Goal: Information Seeking & Learning: Compare options

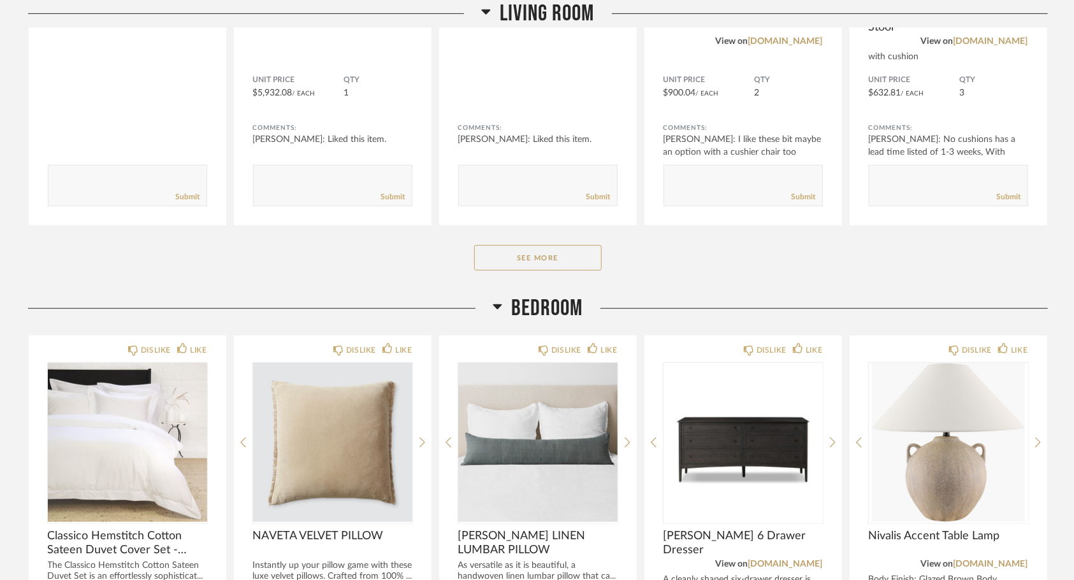
scroll to position [423, 0]
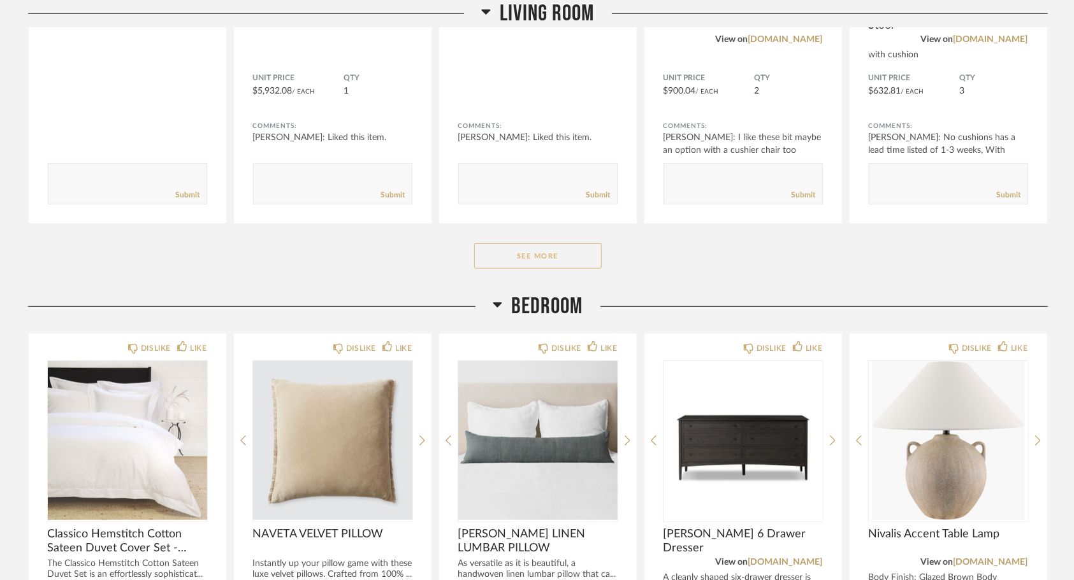
click at [572, 256] on button "See More" at bounding box center [537, 255] width 127 height 25
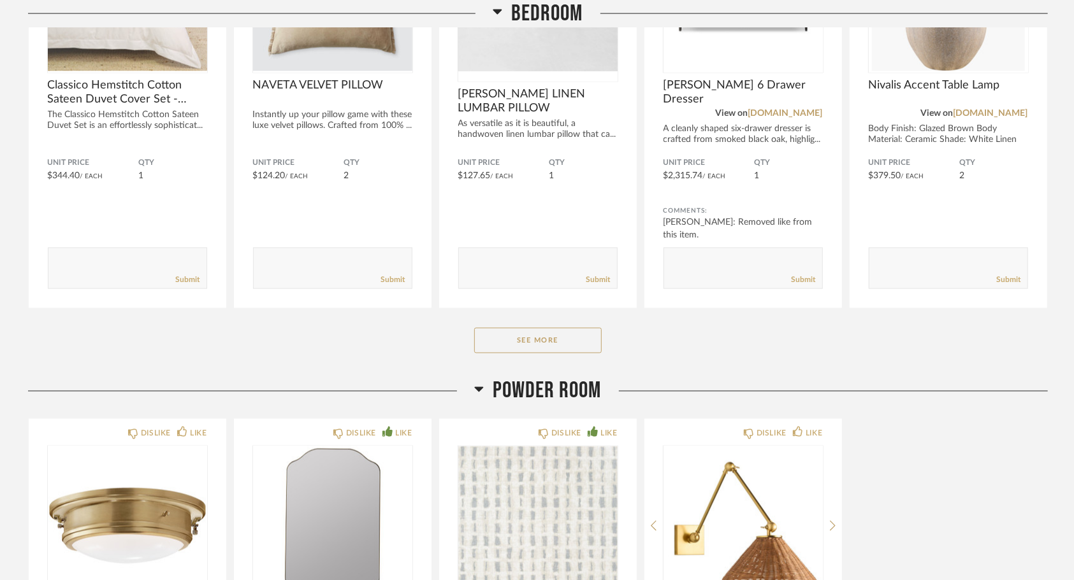
scroll to position [1283, 0]
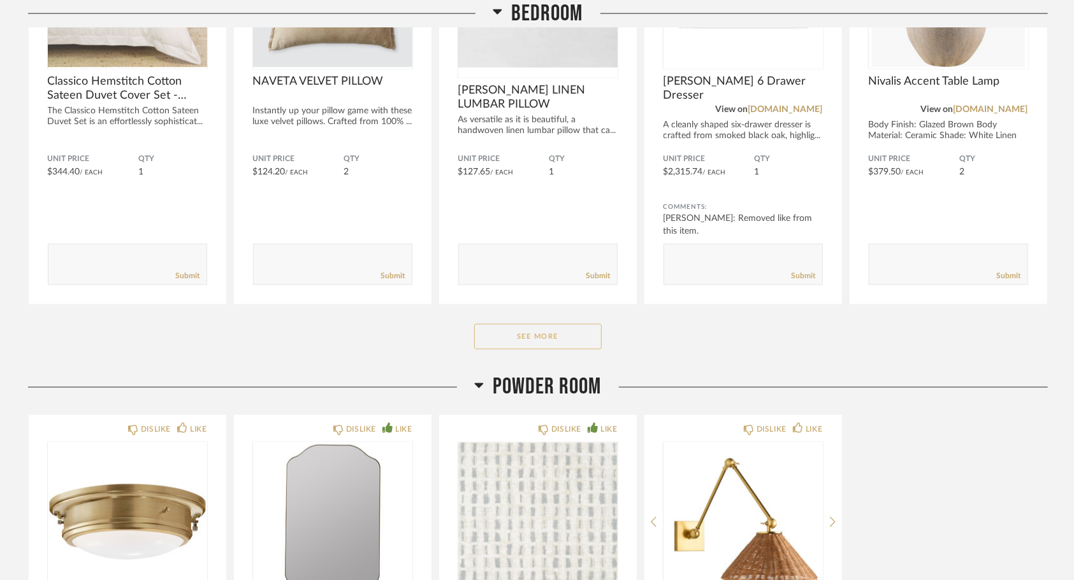
click at [545, 342] on button "See More" at bounding box center [537, 336] width 127 height 25
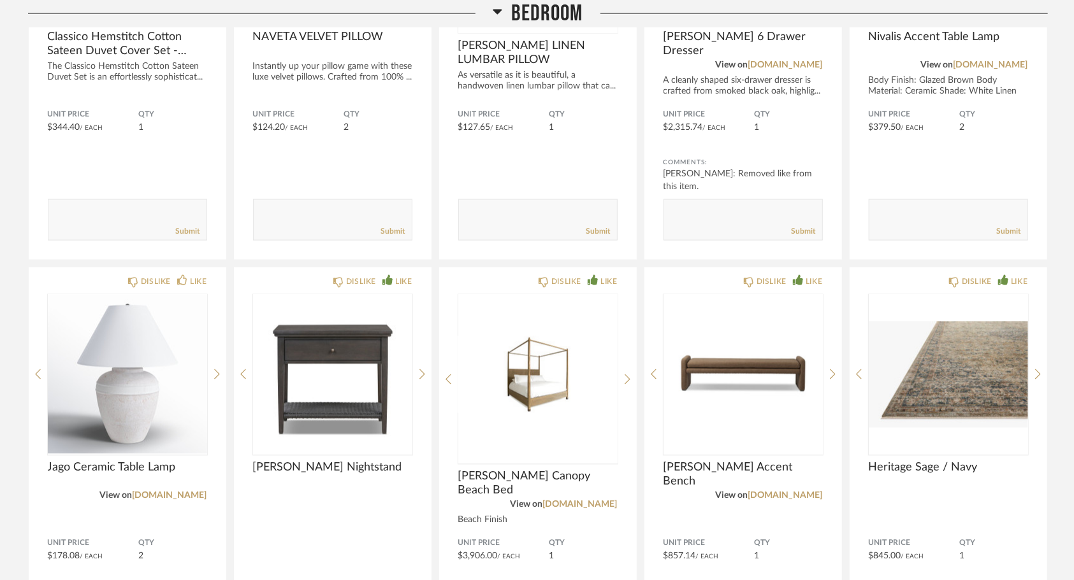
scroll to position [1328, 0]
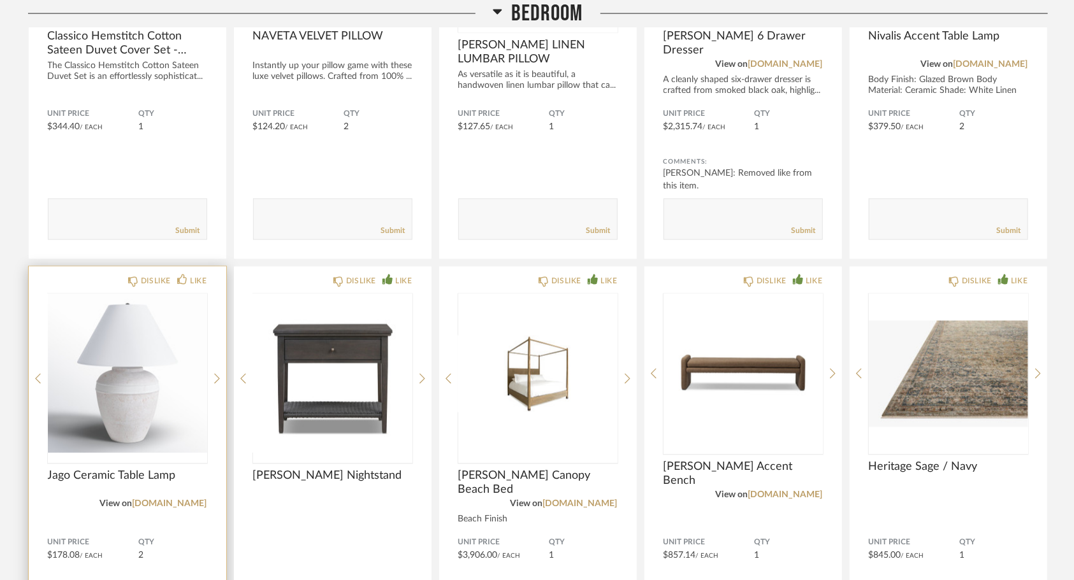
click at [100, 415] on img "0" at bounding box center [127, 373] width 159 height 159
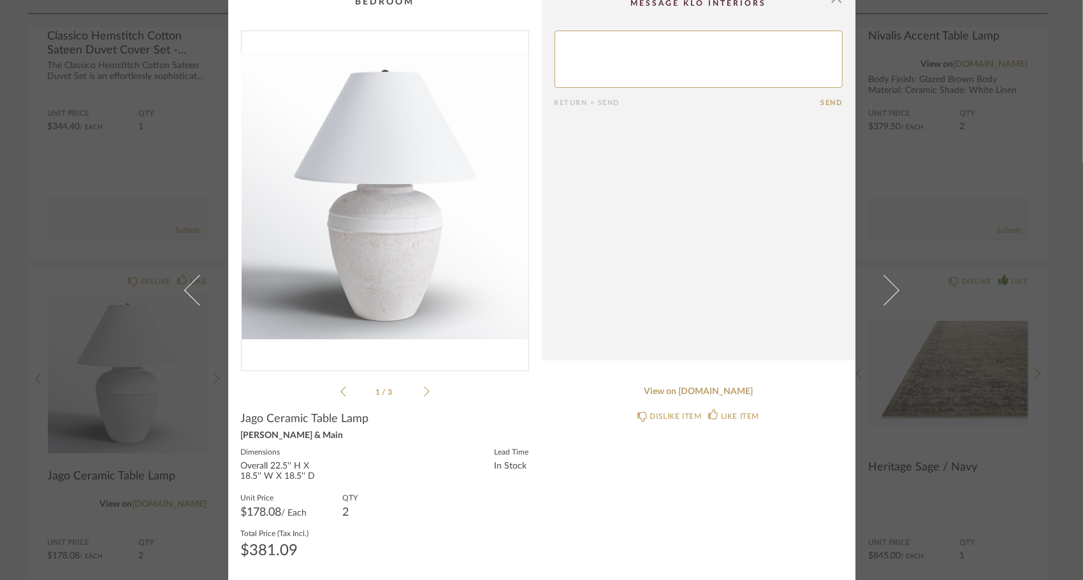
scroll to position [0, 0]
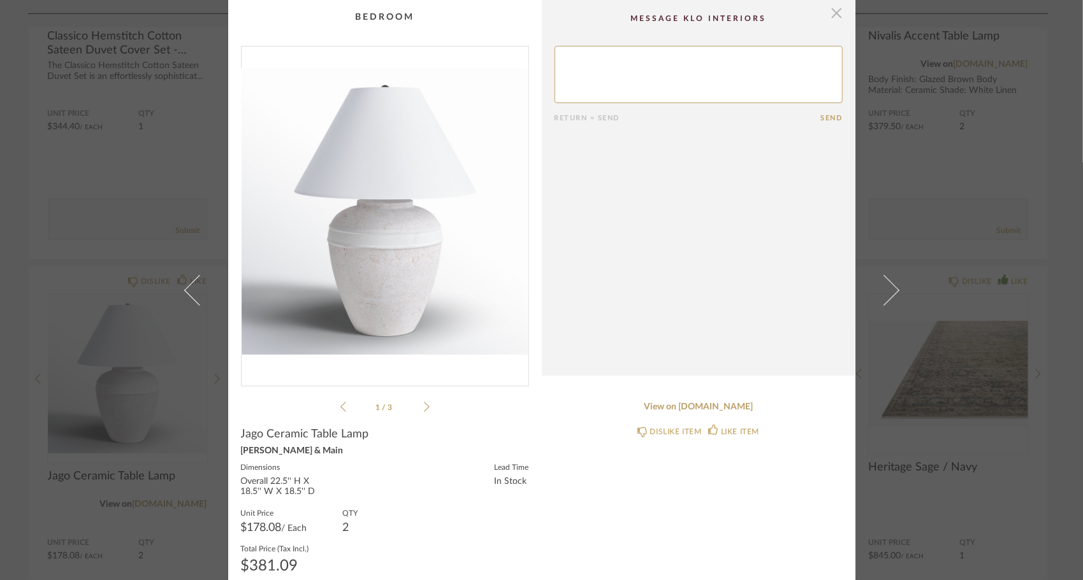
click at [832, 12] on span "button" at bounding box center [836, 12] width 25 height 25
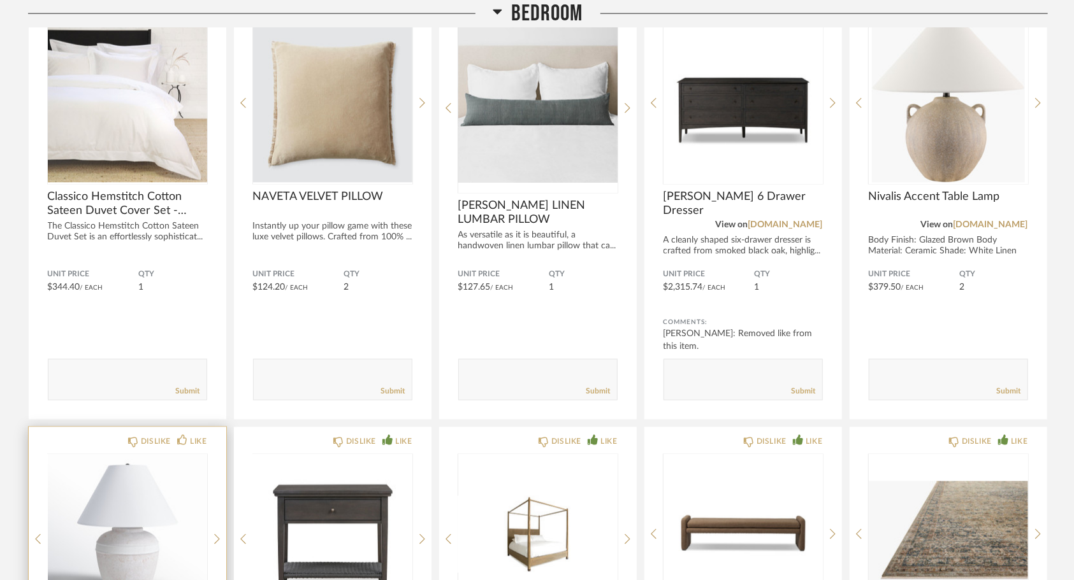
scroll to position [1167, 0]
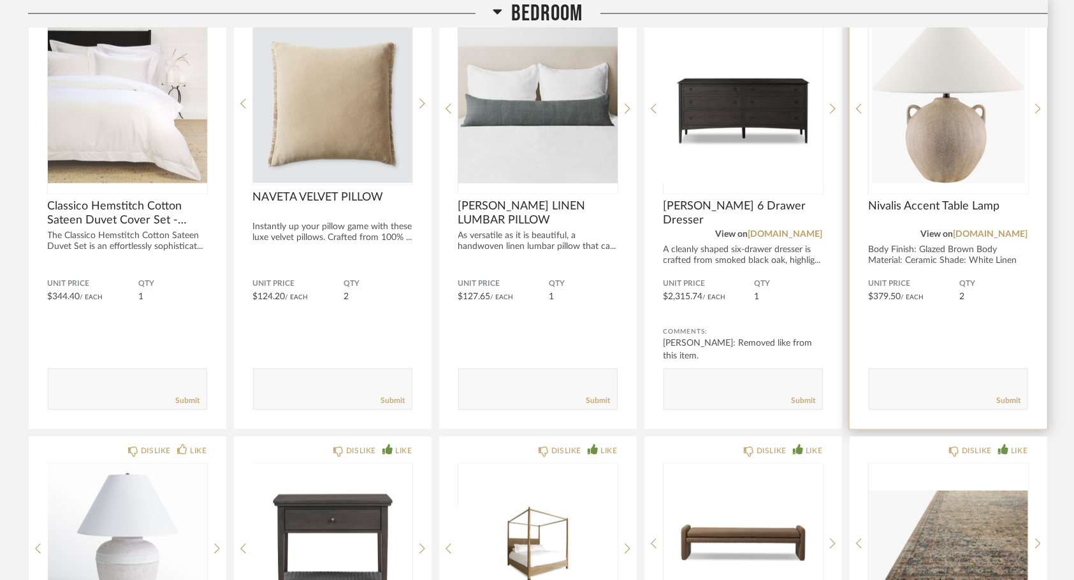
click at [956, 135] on img "0" at bounding box center [947, 103] width 159 height 159
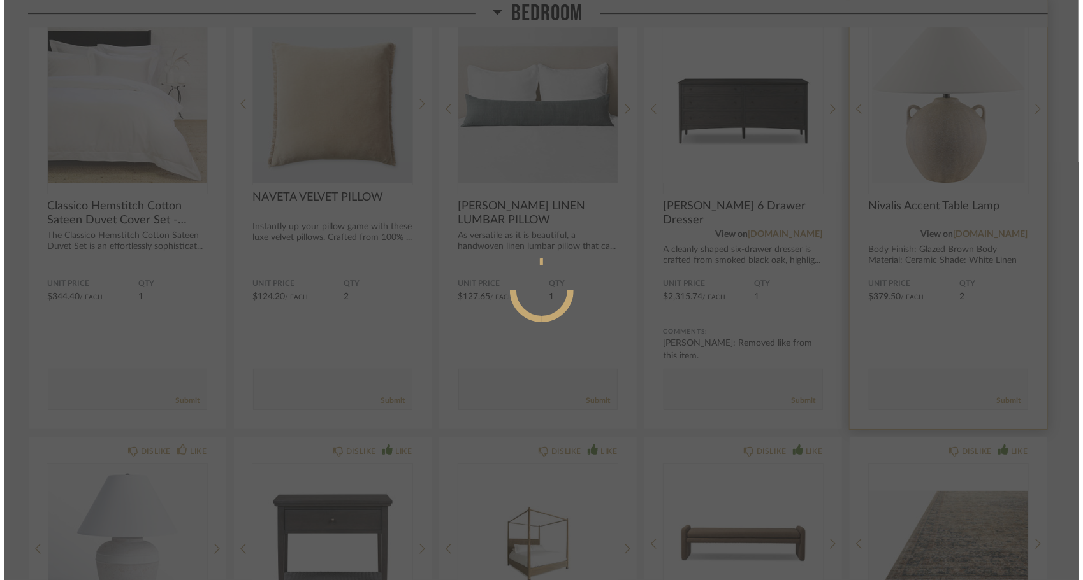
scroll to position [0, 0]
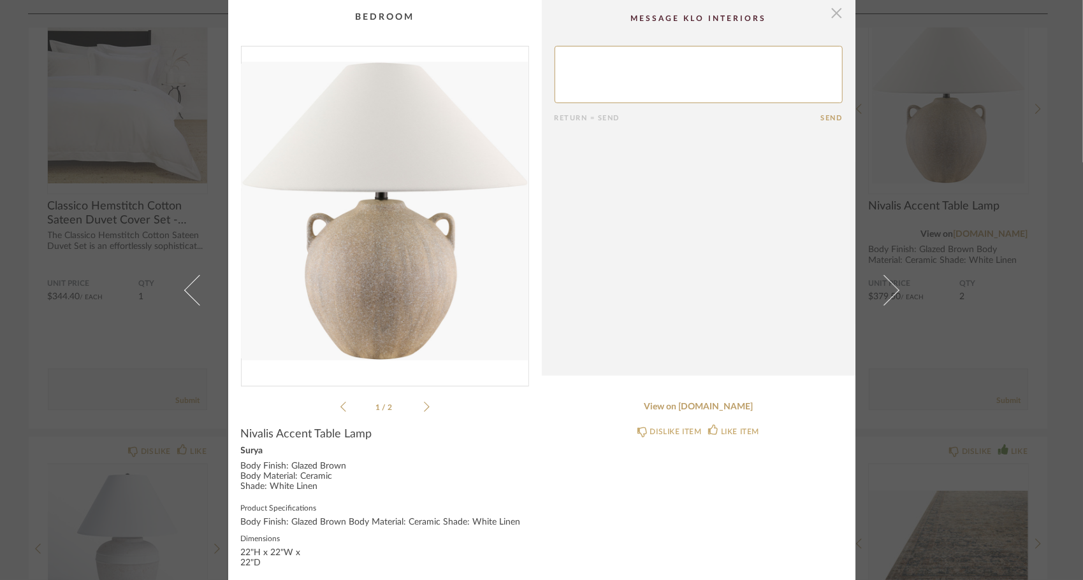
click at [833, 7] on span "button" at bounding box center [836, 12] width 25 height 25
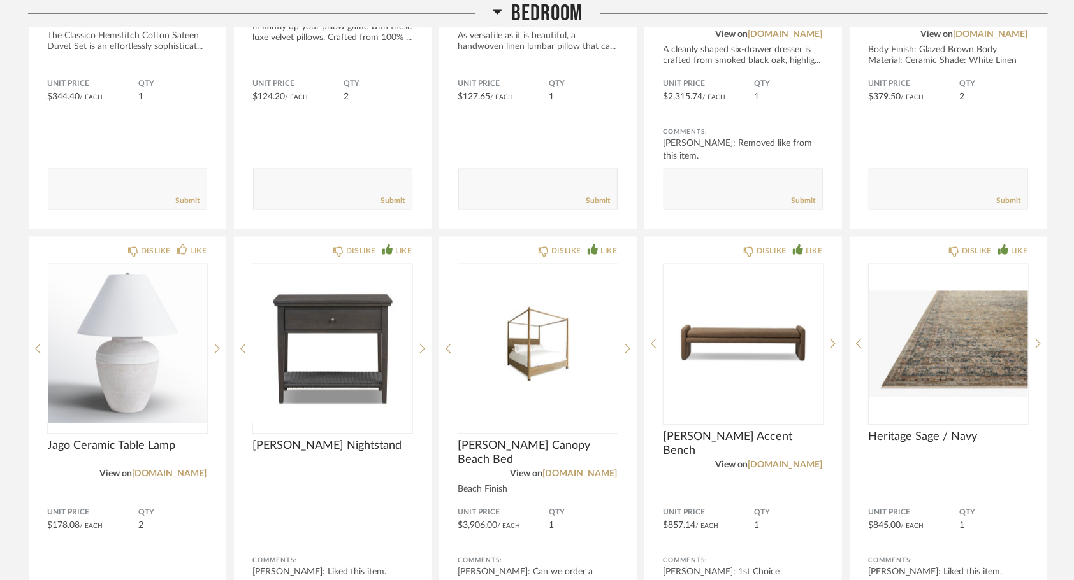
scroll to position [1367, 0]
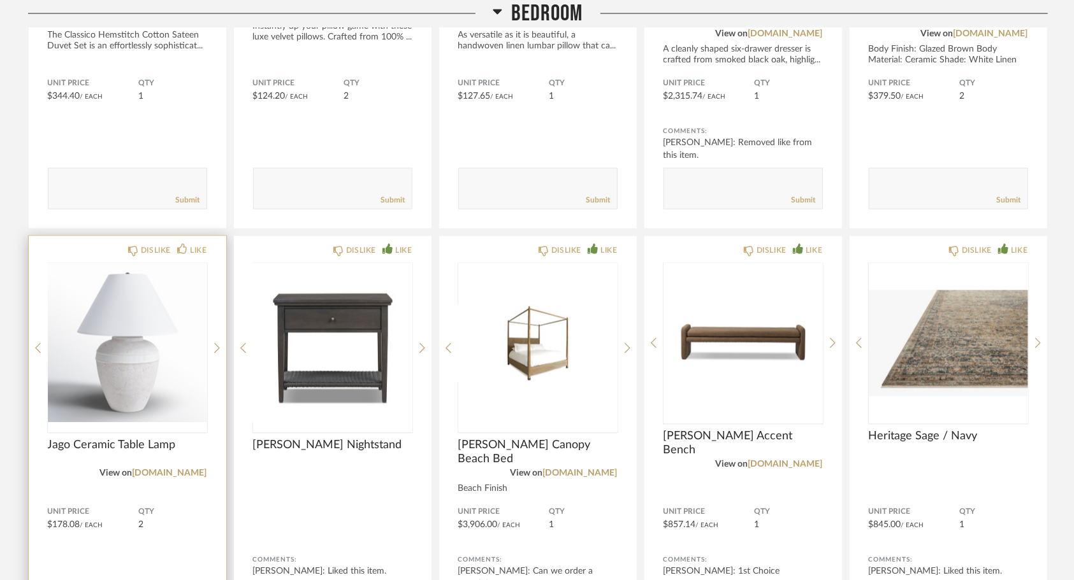
click at [99, 400] on img "0" at bounding box center [127, 343] width 159 height 159
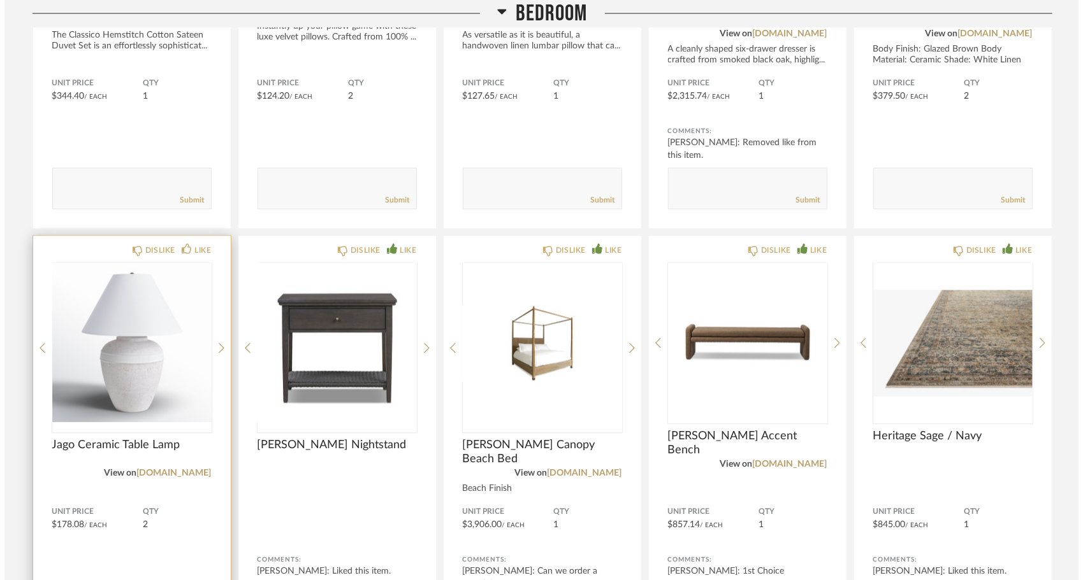
scroll to position [0, 0]
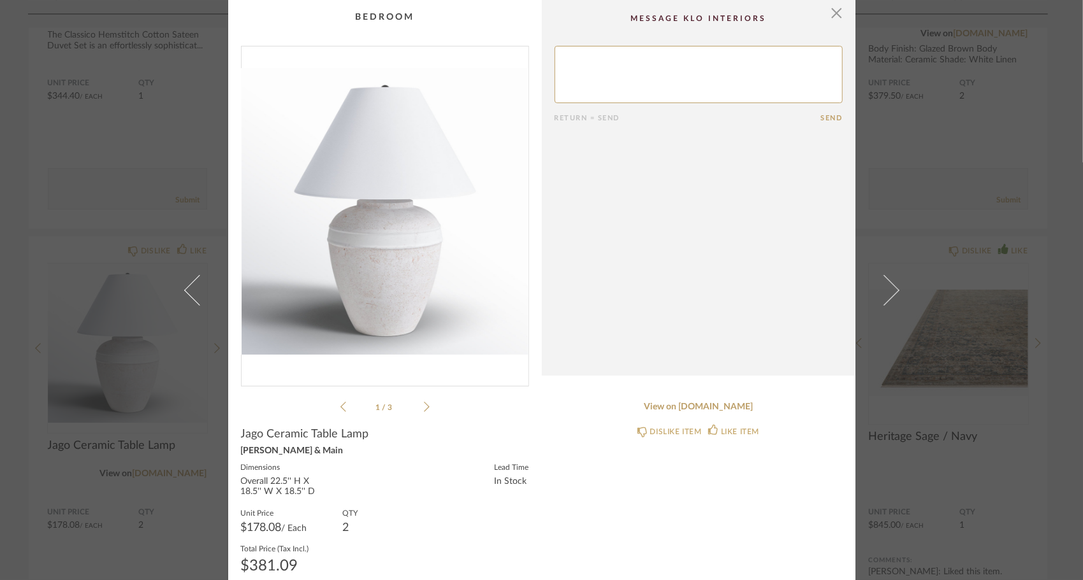
click at [843, 10] on cpp-summary-comments "Return = Send Send" at bounding box center [698, 188] width 313 height 376
click at [826, 12] on span "button" at bounding box center [836, 12] width 25 height 25
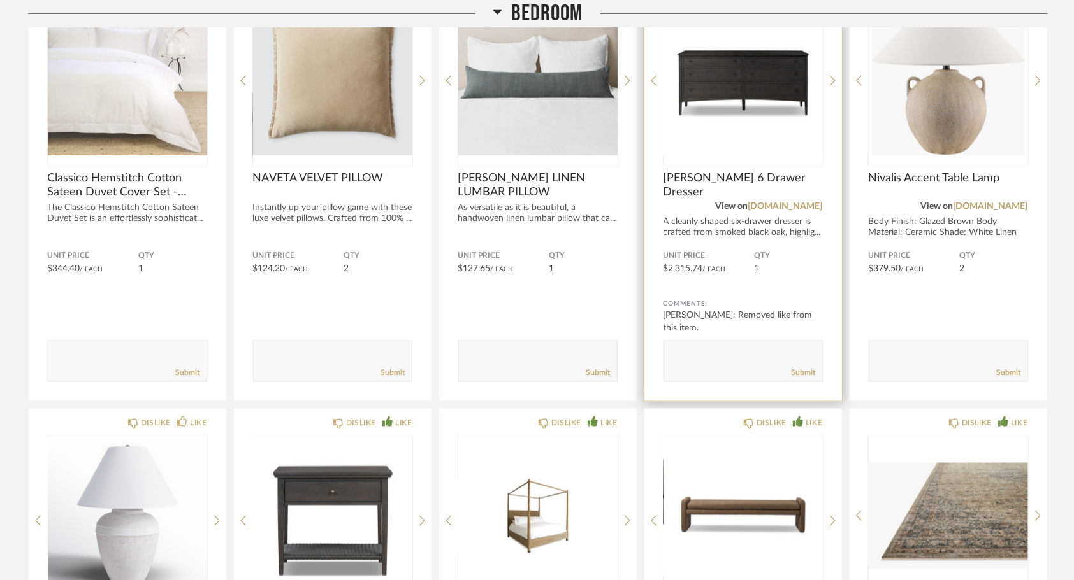
scroll to position [1195, 0]
